Goal: Check status

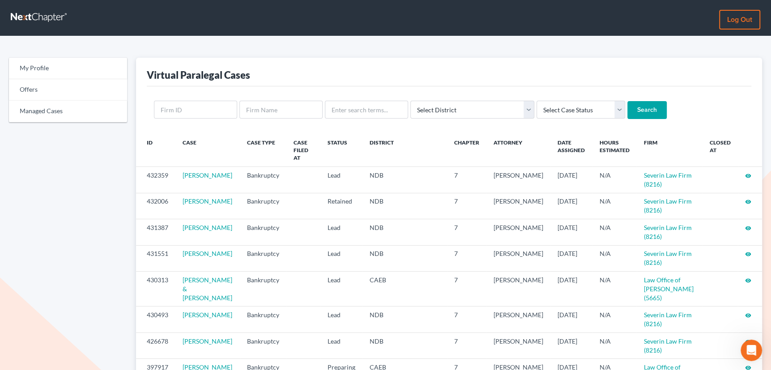
scroll to position [1, 0]
click at [341, 109] on input "text" at bounding box center [366, 110] width 83 height 18
type input "[PERSON_NAME]"
click at [627, 101] on input "Search" at bounding box center [646, 110] width 39 height 18
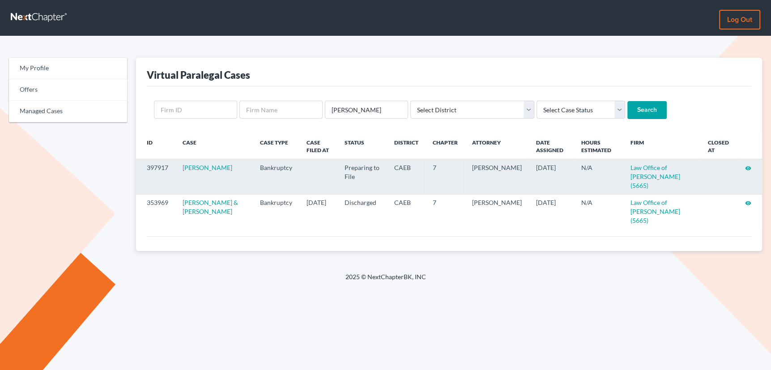
click at [747, 166] on icon "visibility" at bounding box center [748, 168] width 6 height 6
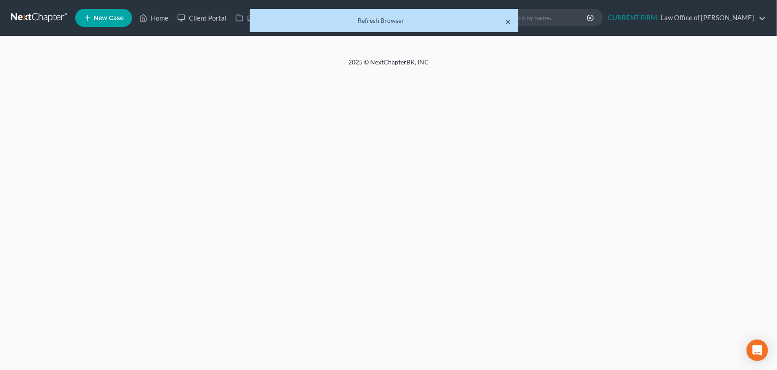
click at [510, 20] on button "×" at bounding box center [508, 21] width 6 height 11
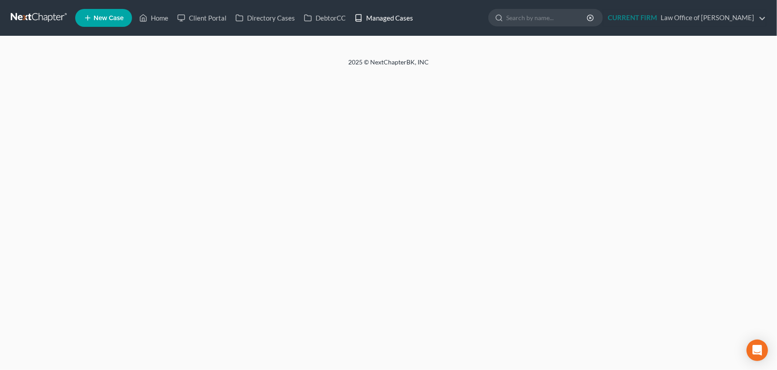
click at [374, 14] on link "Managed Cases" at bounding box center [384, 18] width 68 height 16
